Goal: Task Accomplishment & Management: Manage account settings

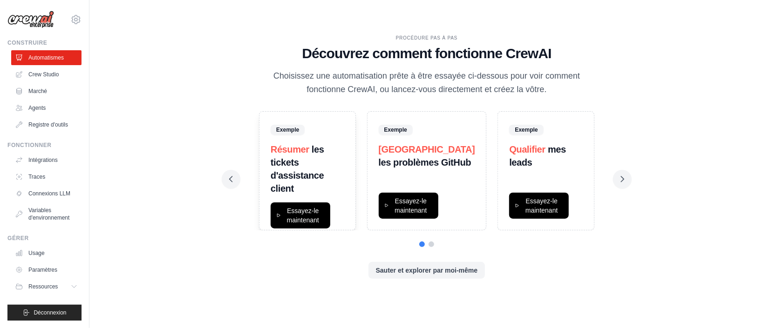
click at [230, 92] on div "PROCÉDURE PAS À PAS Découvrez comment fonctionne CrewAI Choisissez une automati…" at bounding box center [426, 65] width 395 height 62
click at [432, 270] on font "Sauter et explorer par moi-même" at bounding box center [427, 269] width 102 height 7
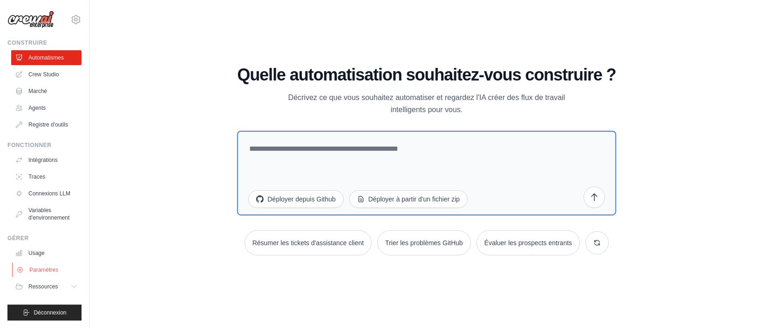
click at [44, 268] on font "Paramètres" at bounding box center [43, 270] width 29 height 7
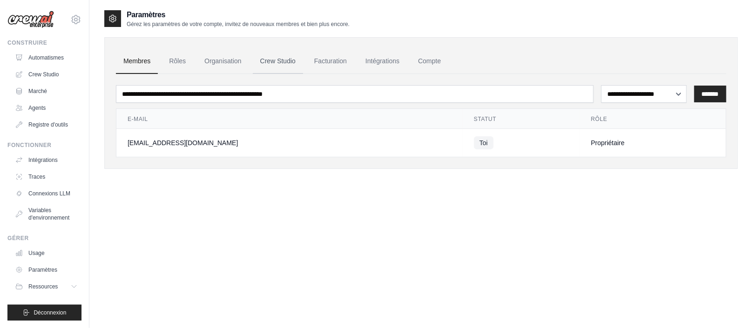
click at [289, 66] on link "Crew Studio" at bounding box center [278, 61] width 50 height 25
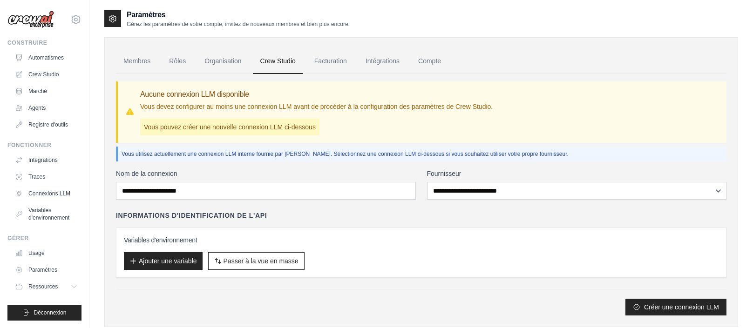
click at [379, 63] on font "Intégrations" at bounding box center [383, 60] width 34 height 7
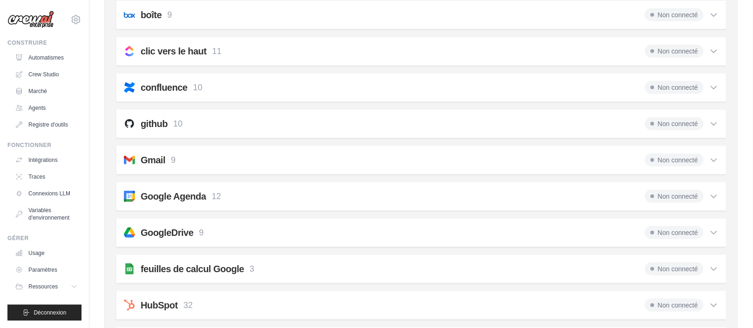
scroll to position [167, 0]
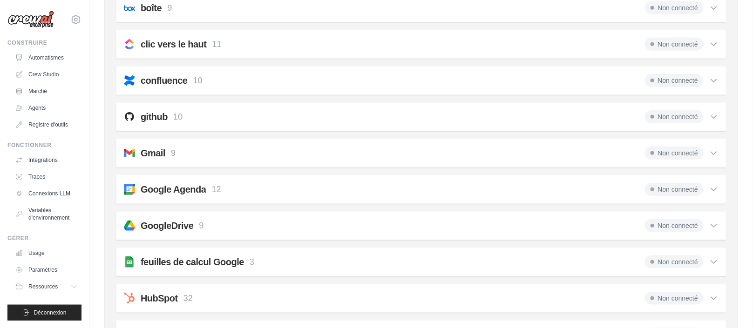
click at [672, 116] on font "Non connecté" at bounding box center [678, 116] width 40 height 7
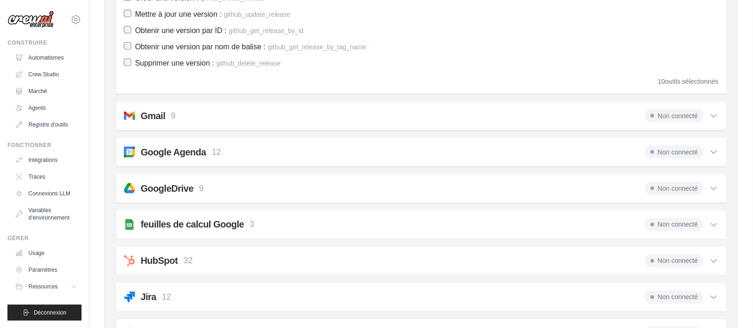
scroll to position [419, 0]
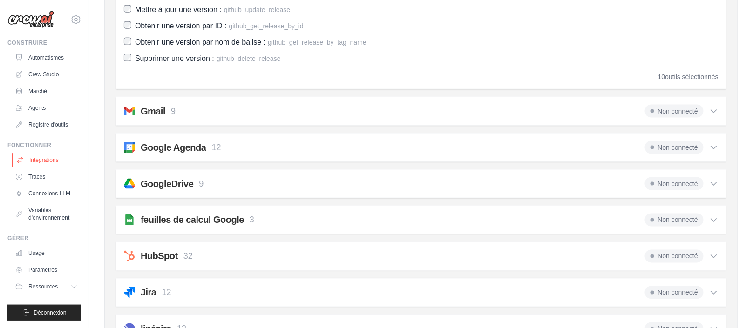
click at [44, 159] on font "Intégrations" at bounding box center [43, 160] width 29 height 7
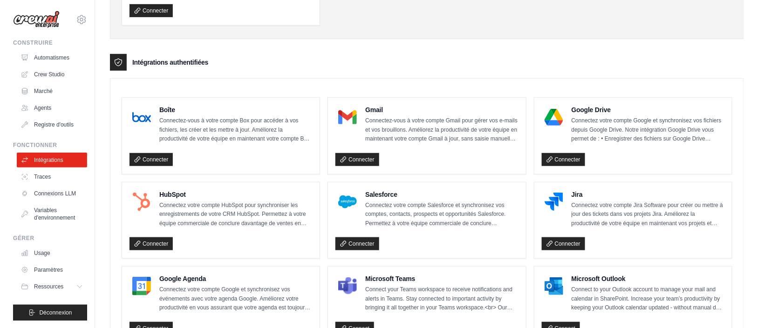
scroll to position [335, 0]
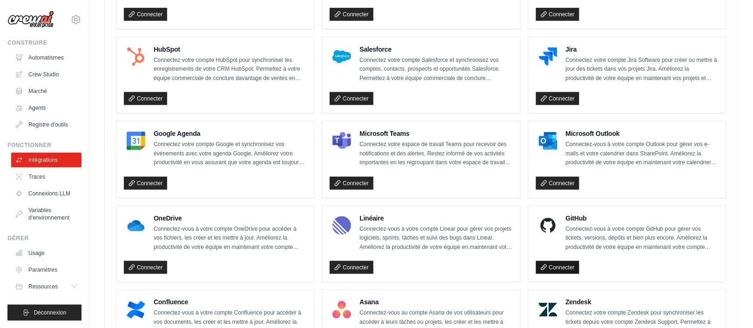
click at [572, 266] on font "Connecter" at bounding box center [562, 268] width 26 height 7
